Goal: Information Seeking & Learning: Learn about a topic

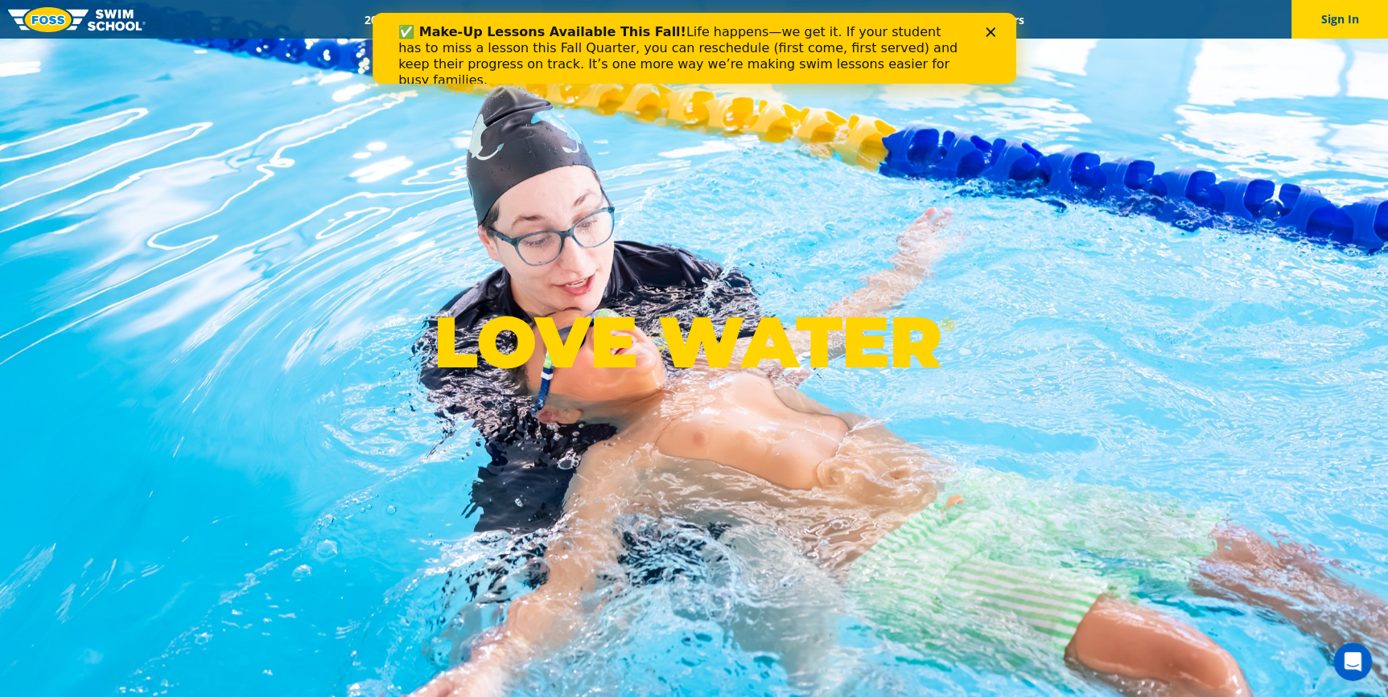
drag, startPoint x: 980, startPoint y: 32, endPoint x: 989, endPoint y: 28, distance: 10.5
click at [981, 31] on div "✅ Make-Up Lessons Available This Fall! Life happens—we get it. If your student …" at bounding box center [693, 56] width 592 height 74
click at [989, 28] on icon "Close" at bounding box center [990, 32] width 10 height 10
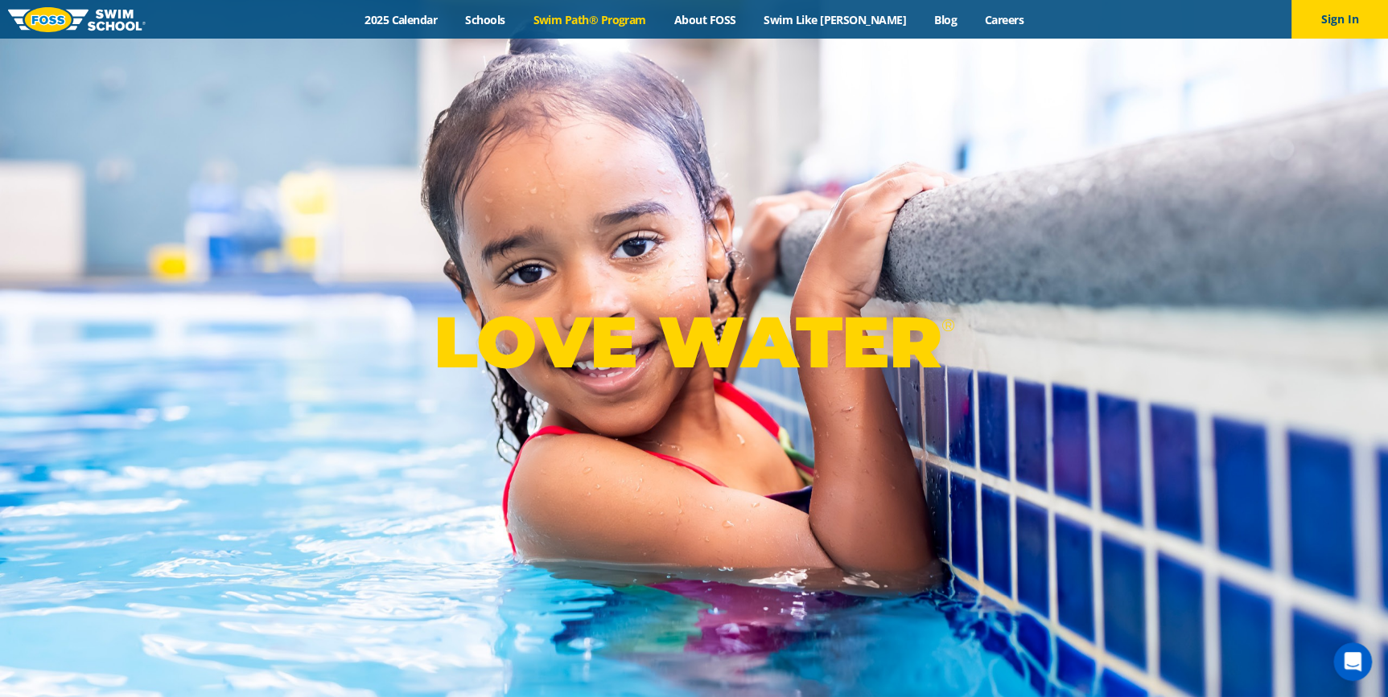
click at [594, 17] on link "Swim Path® Program" at bounding box center [589, 19] width 141 height 15
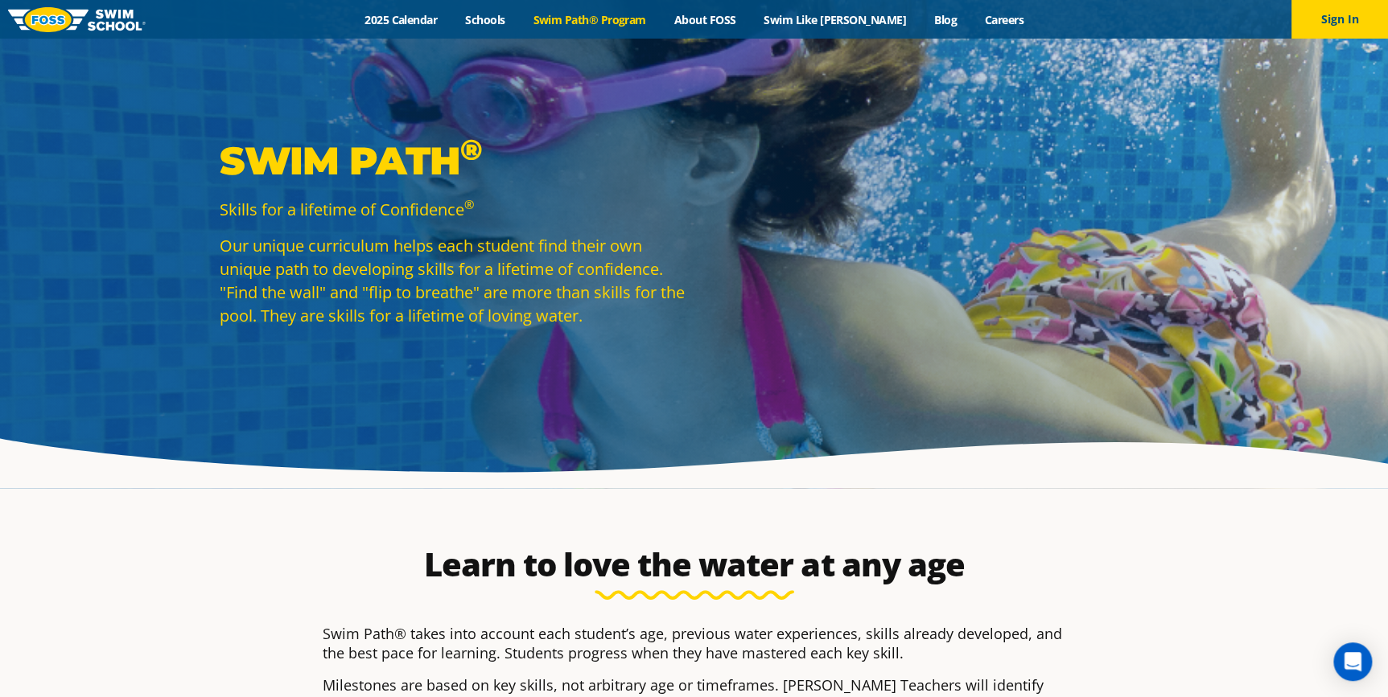
click at [1212, 117] on div "Swim Path ® Skills for a lifetime of Confidence ® Our unique curriculum helps e…" at bounding box center [694, 244] width 1388 height 488
